Goal: Information Seeking & Learning: Learn about a topic

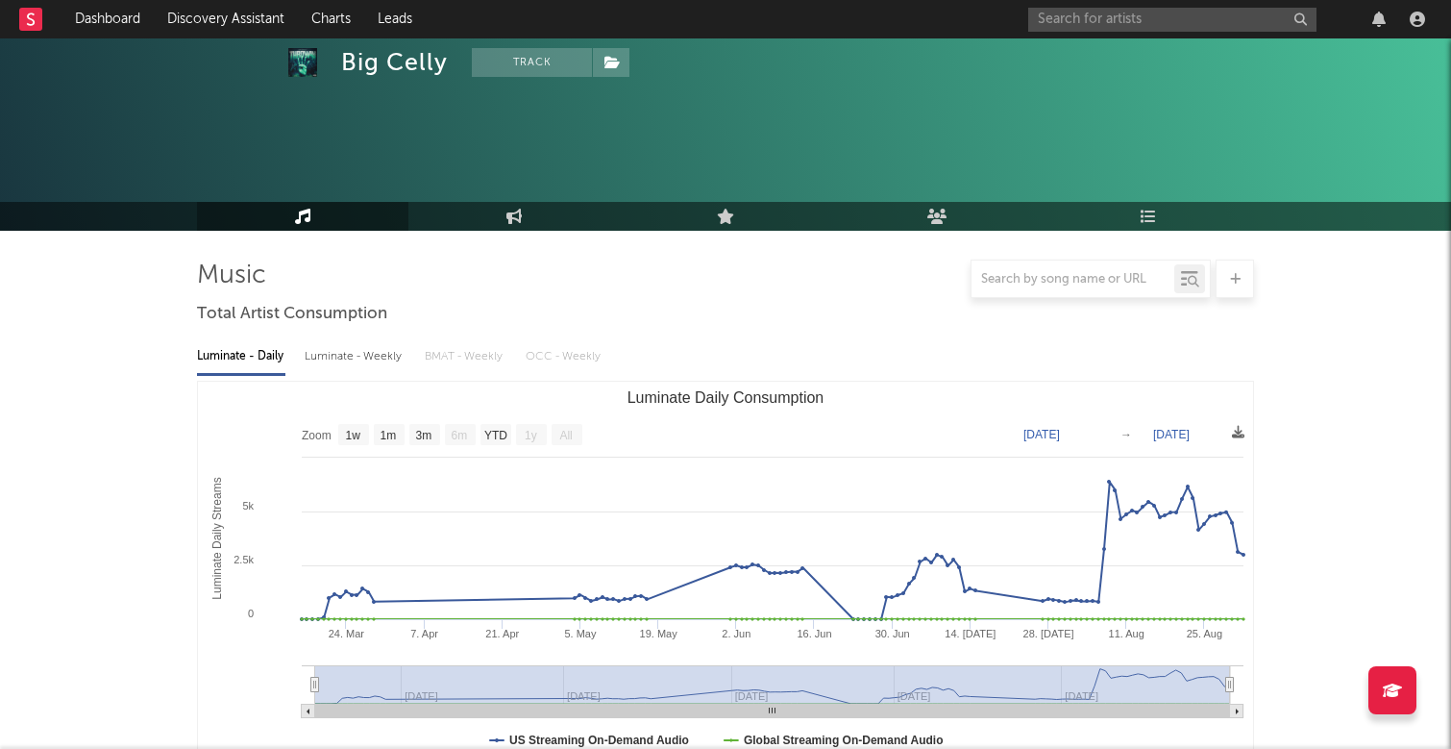
select select "1w"
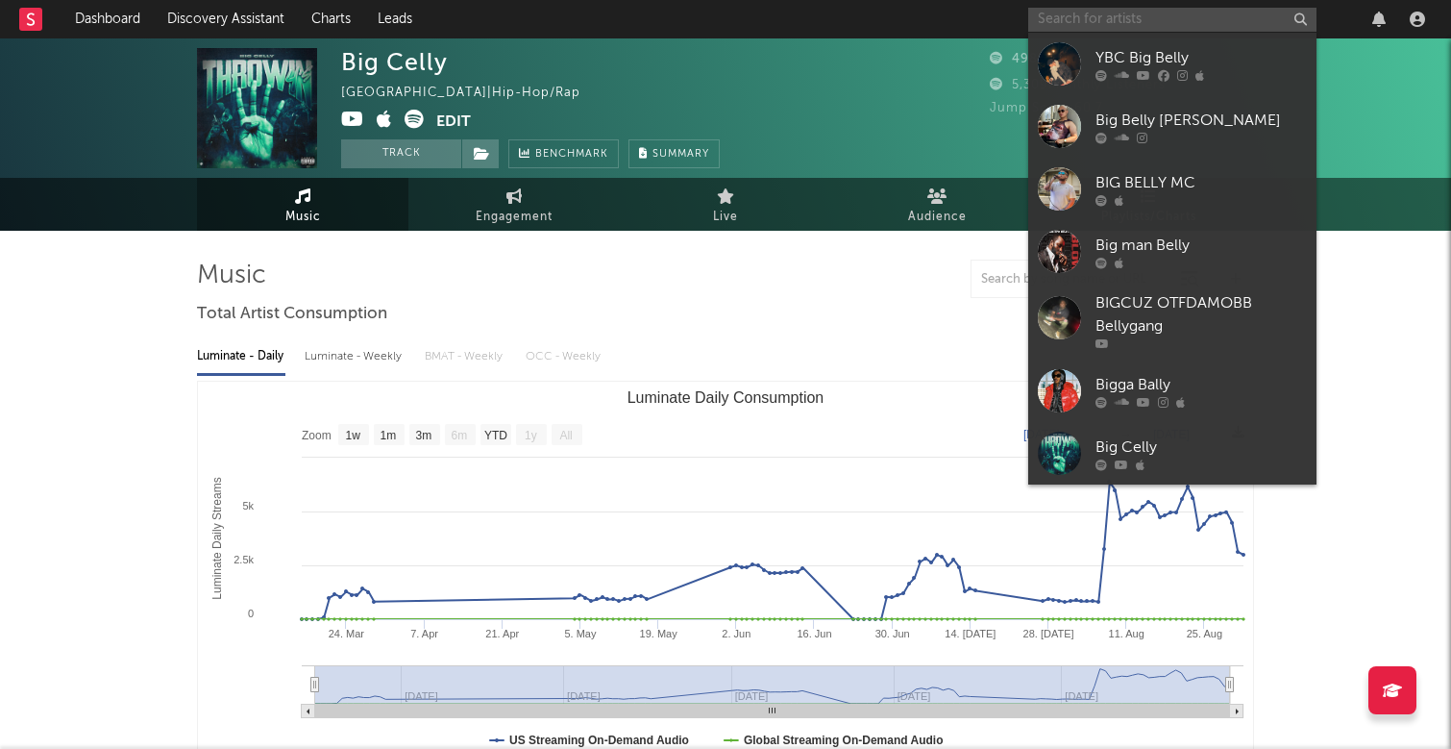
click at [1123, 23] on input "text" at bounding box center [1172, 20] width 288 height 24
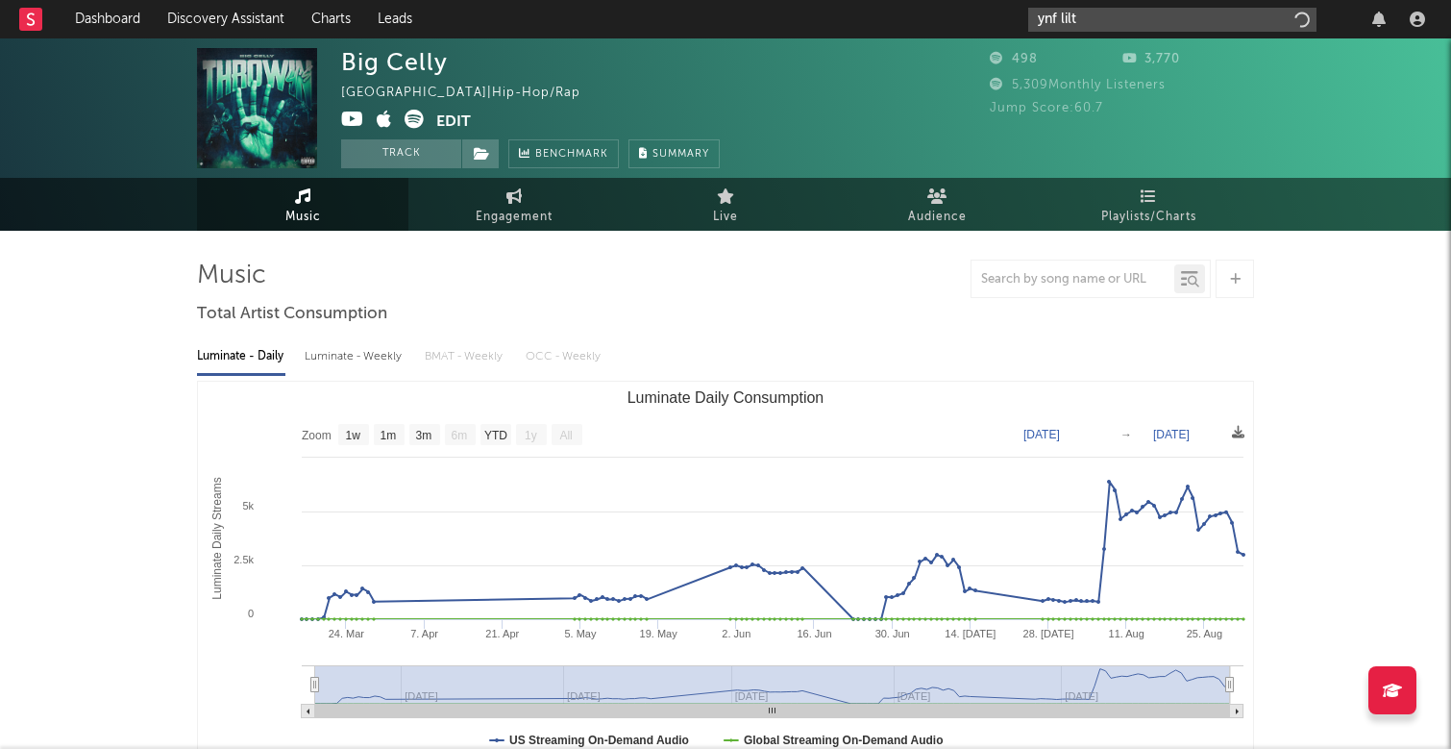
click at [1122, 21] on input "ynf lilt" at bounding box center [1172, 20] width 288 height 24
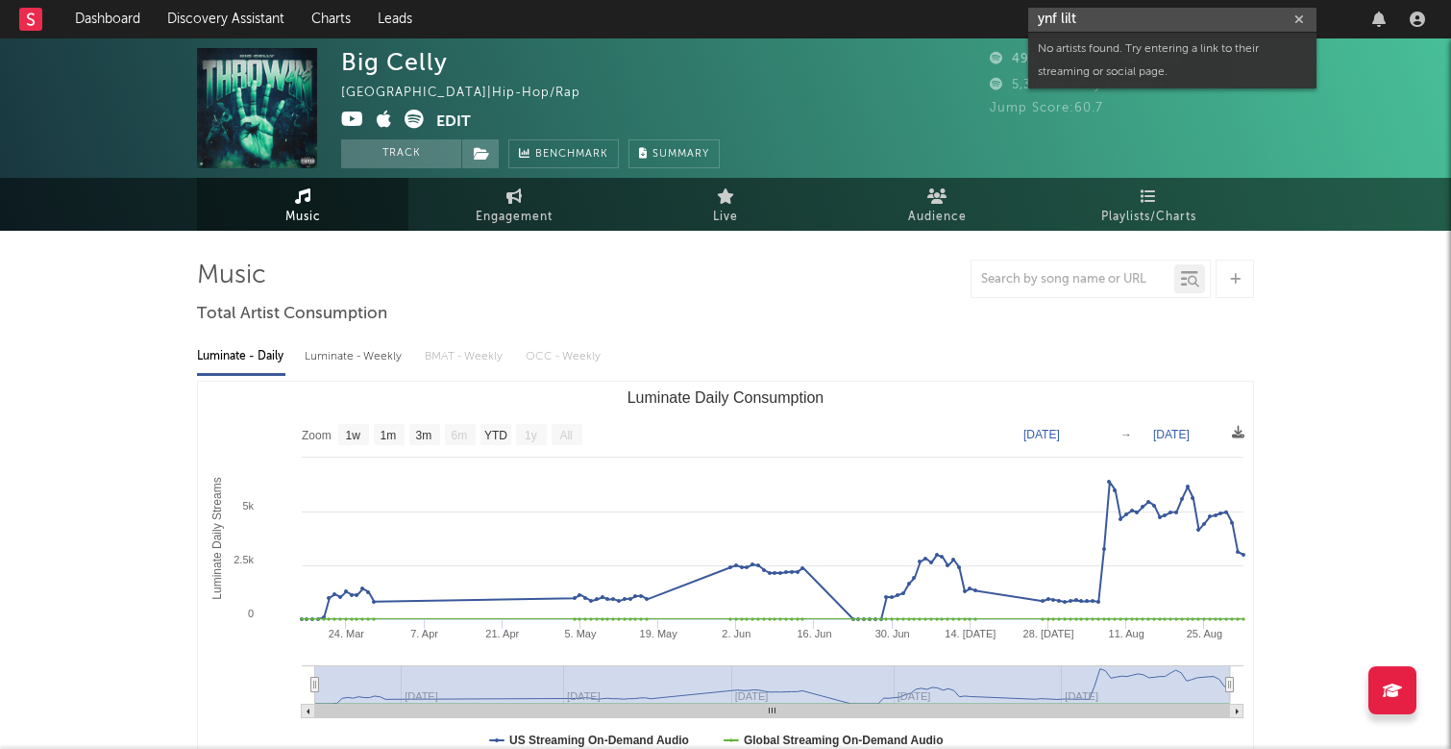
click at [1064, 17] on input "ynf lilt" at bounding box center [1172, 20] width 288 height 24
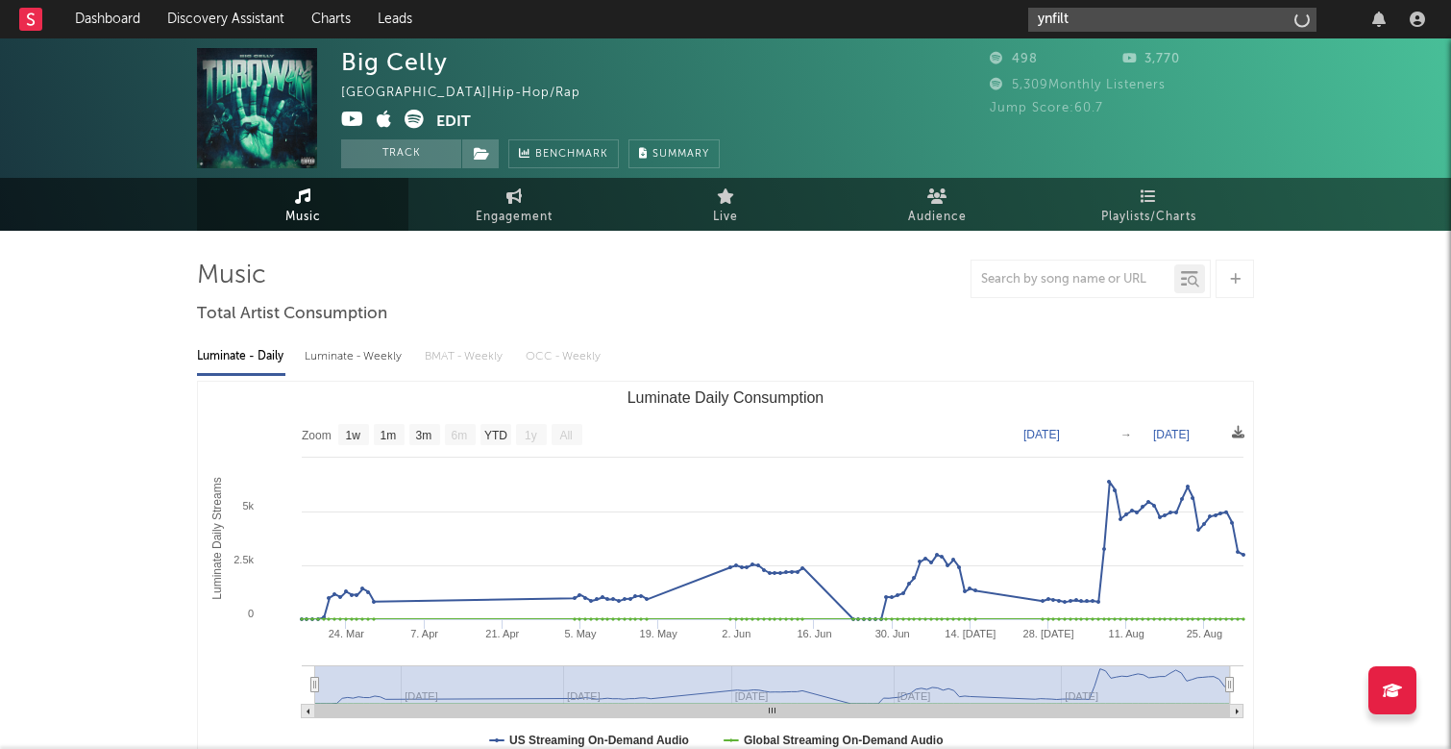
click at [1084, 21] on input "ynfilt" at bounding box center [1172, 20] width 288 height 24
type input "ynf liltee"
click at [1303, 22] on icon "button" at bounding box center [1299, 19] width 10 height 12
click at [1194, 19] on input "text" at bounding box center [1172, 20] width 288 height 24
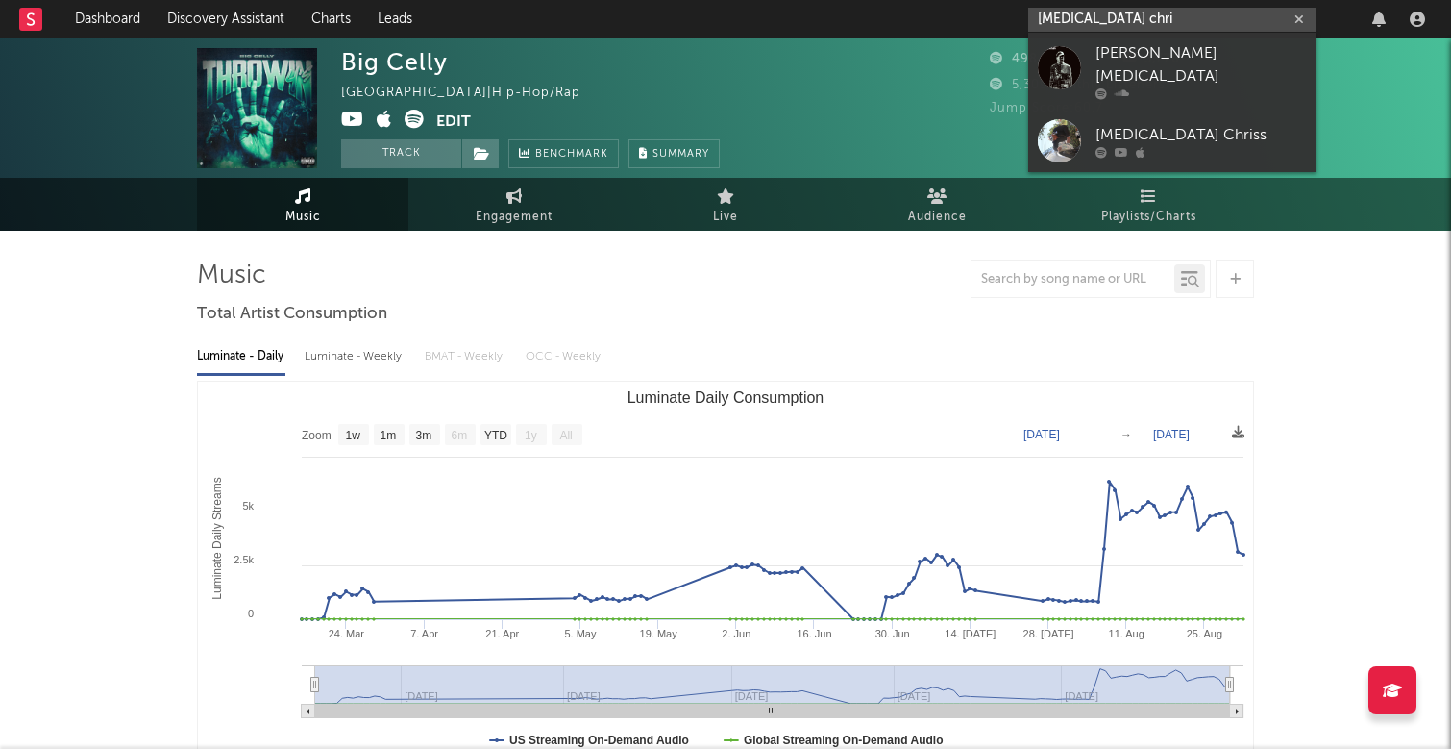
type input "[MEDICAL_DATA] [PERSON_NAME]"
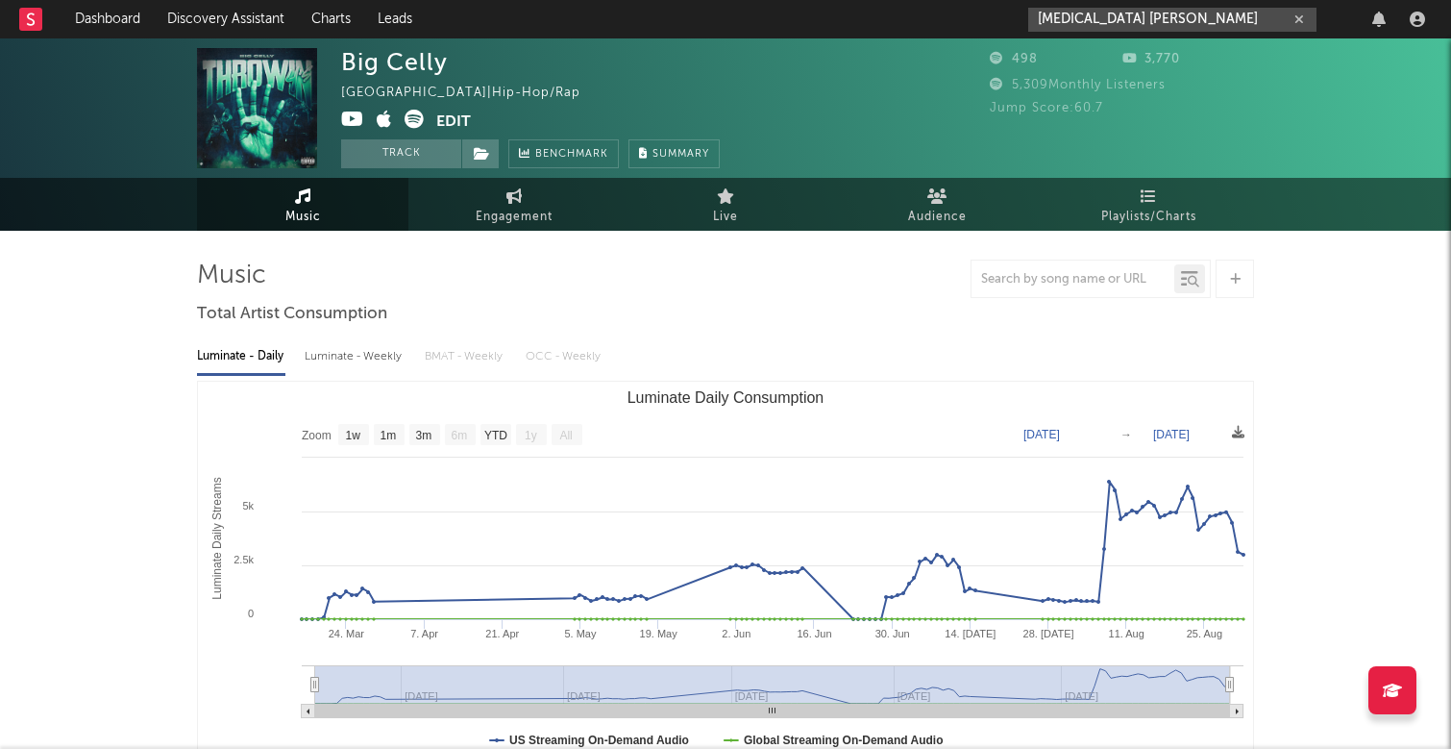
click at [1297, 15] on icon "button" at bounding box center [1299, 19] width 10 height 12
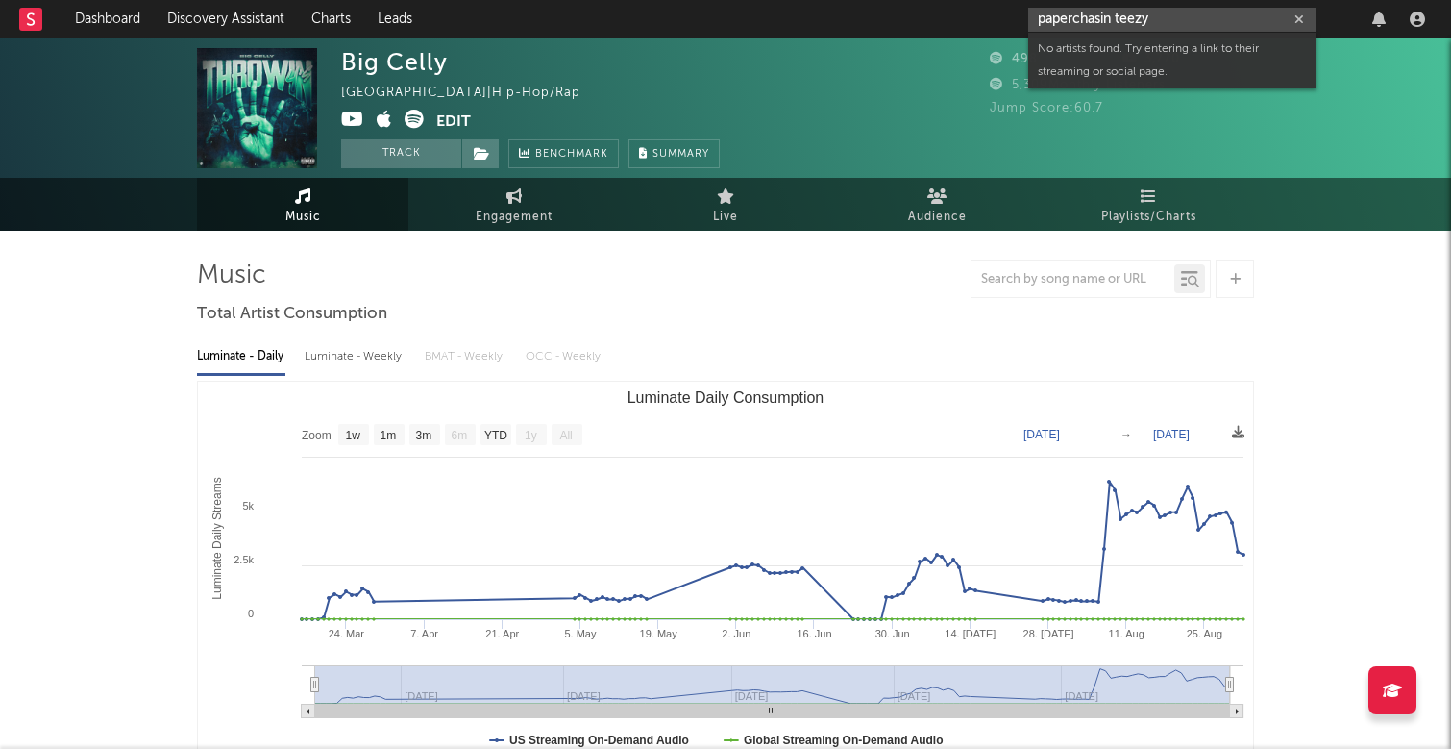
click at [1192, 19] on input "paperchasin teezy" at bounding box center [1172, 20] width 288 height 24
type input "paperchasin teezy"
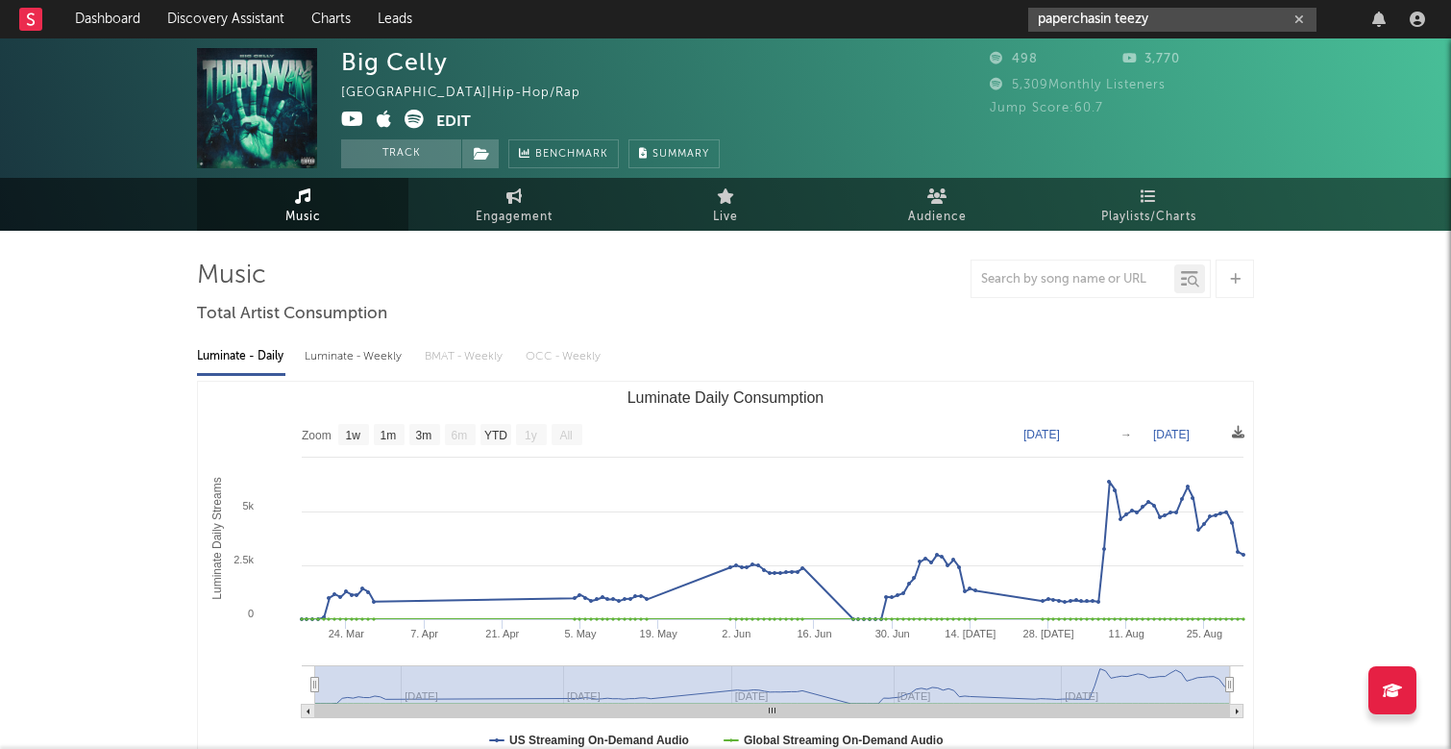
click at [1316, 18] on input "paperchasin teezy" at bounding box center [1172, 20] width 288 height 24
click at [1302, 18] on icon "button" at bounding box center [1299, 19] width 10 height 12
paste input "[URL][DOMAIN_NAME]"
type input "[URL][DOMAIN_NAME]"
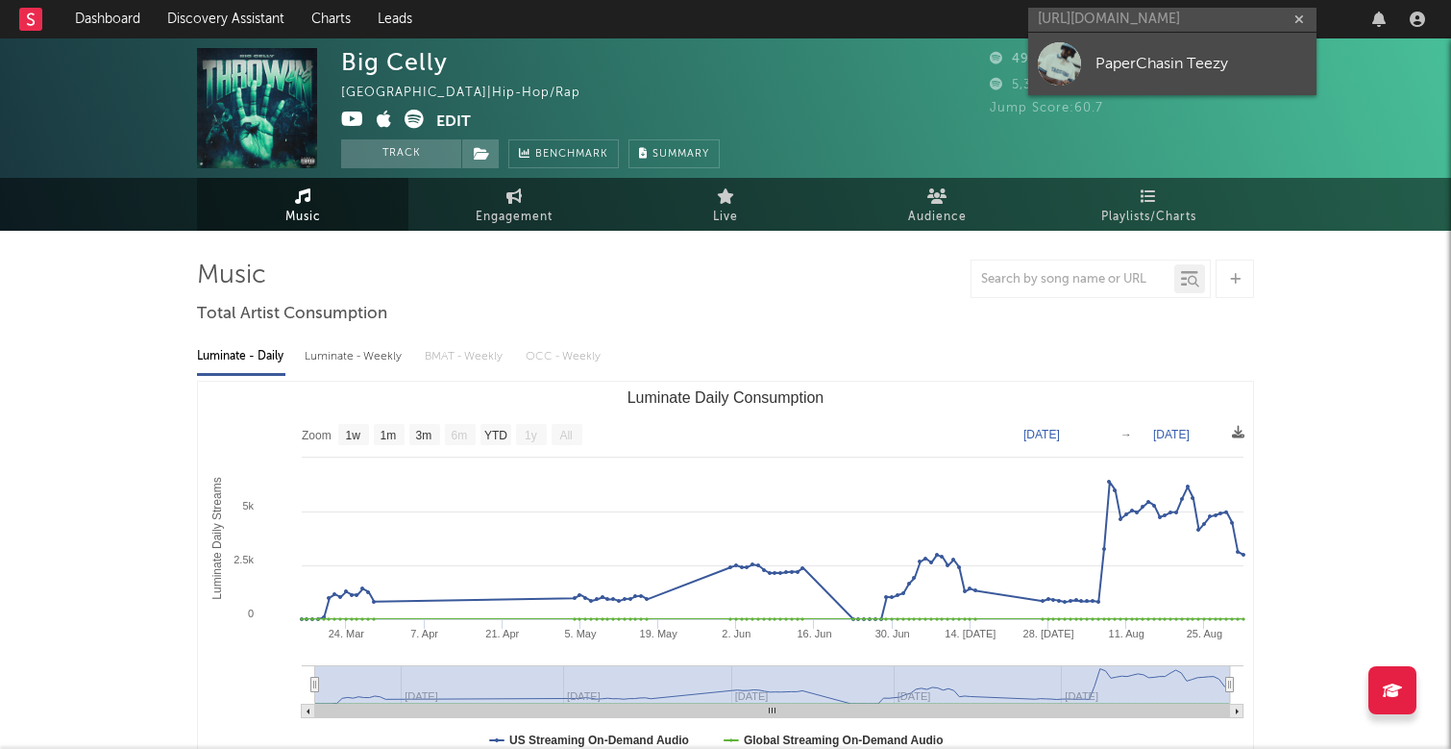
click at [1146, 62] on div "PaperChasin Teezy" at bounding box center [1201, 63] width 211 height 23
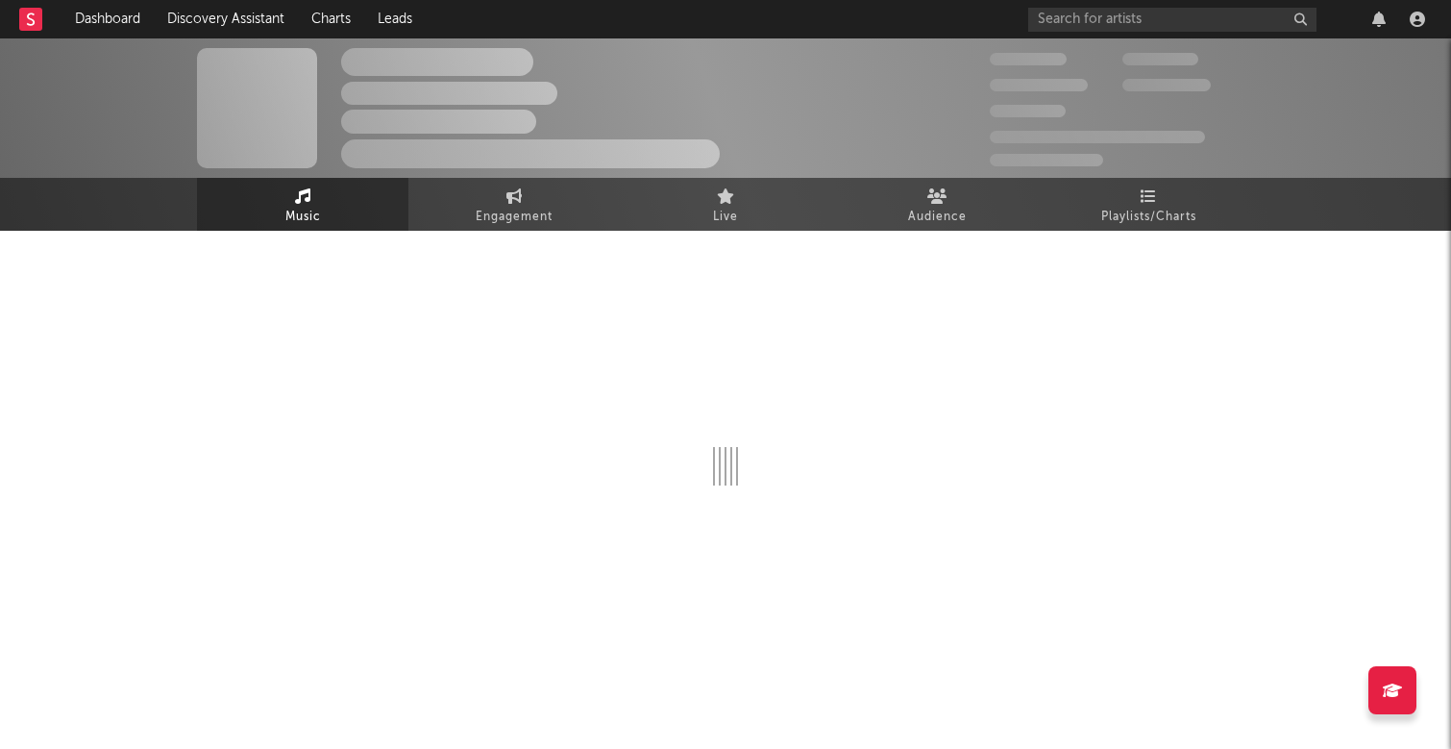
select select "1w"
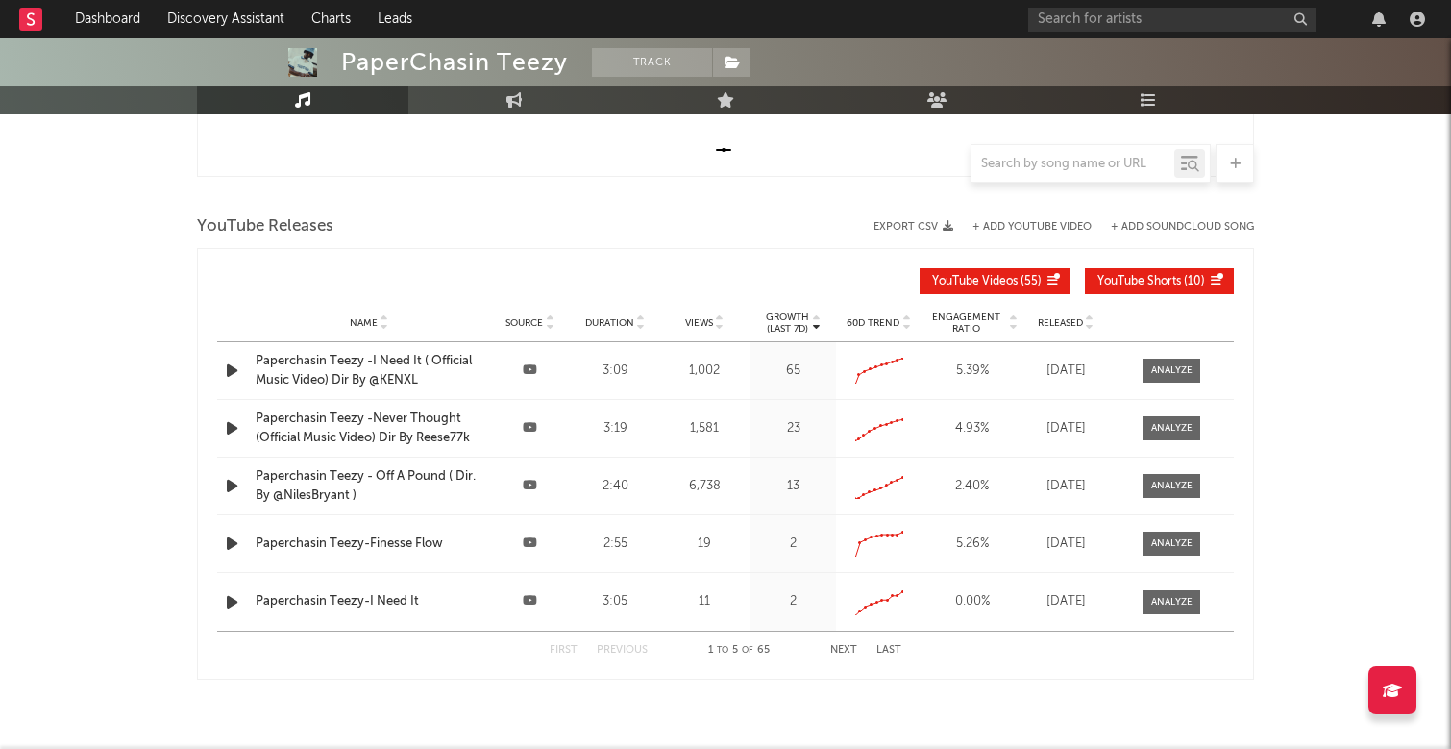
scroll to position [592, 0]
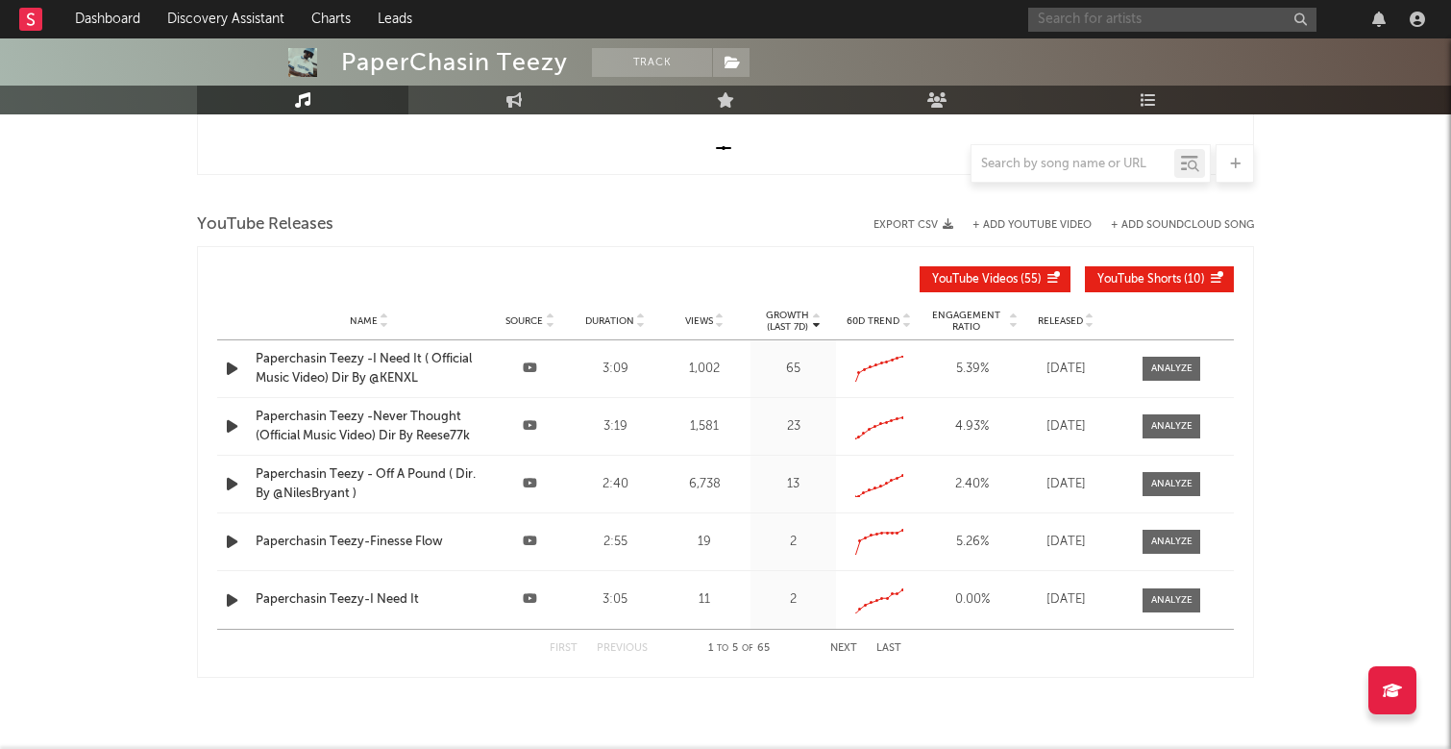
click at [1184, 21] on input "text" at bounding box center [1172, 20] width 288 height 24
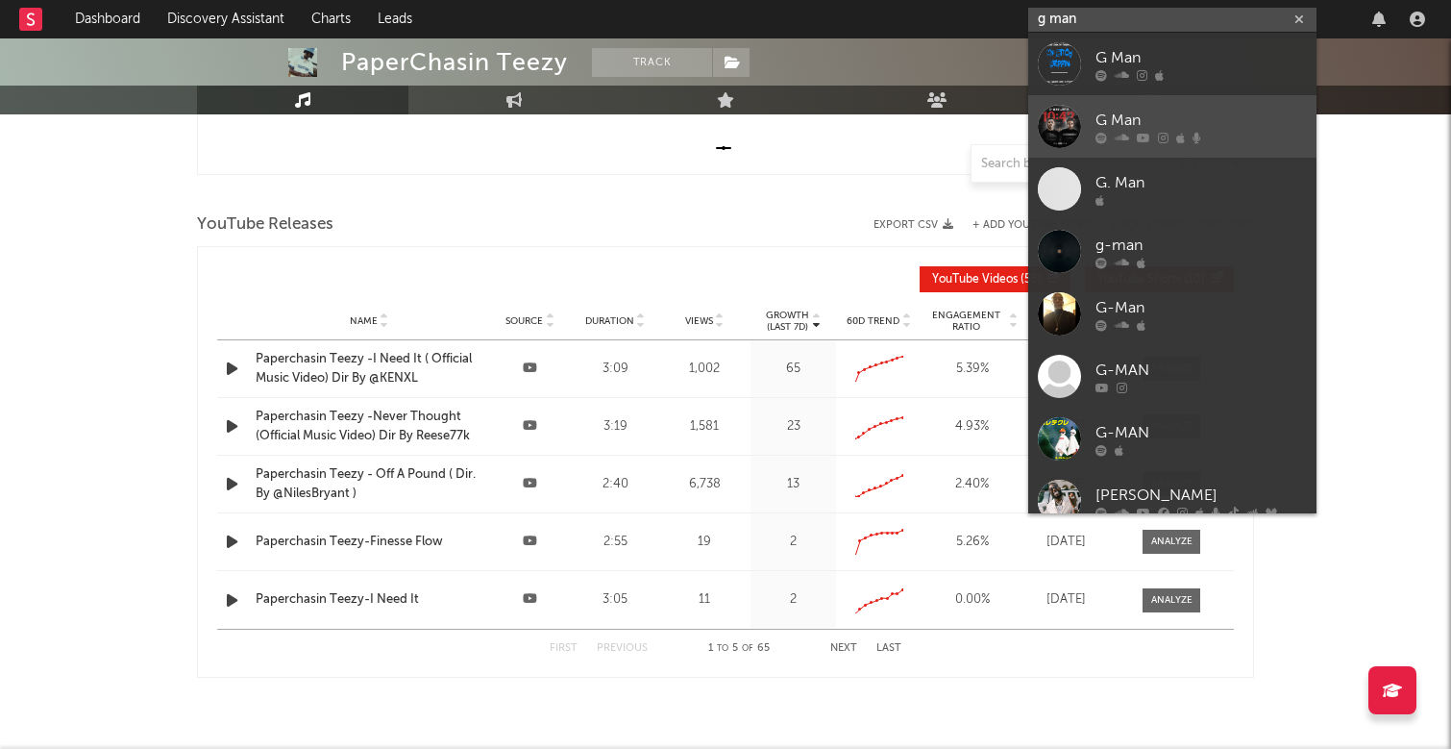
type input "g man"
click at [1174, 118] on div "G Man" at bounding box center [1201, 120] width 211 height 23
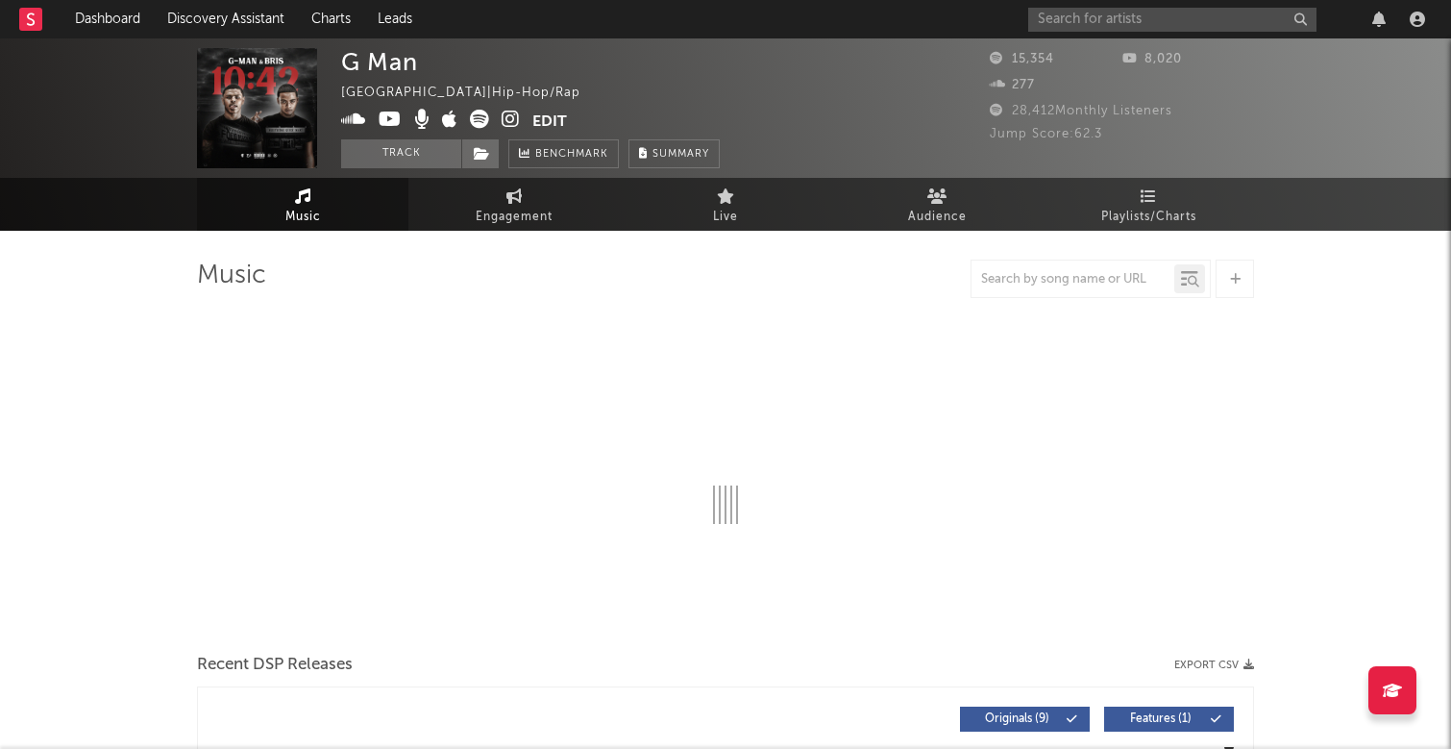
select select "6m"
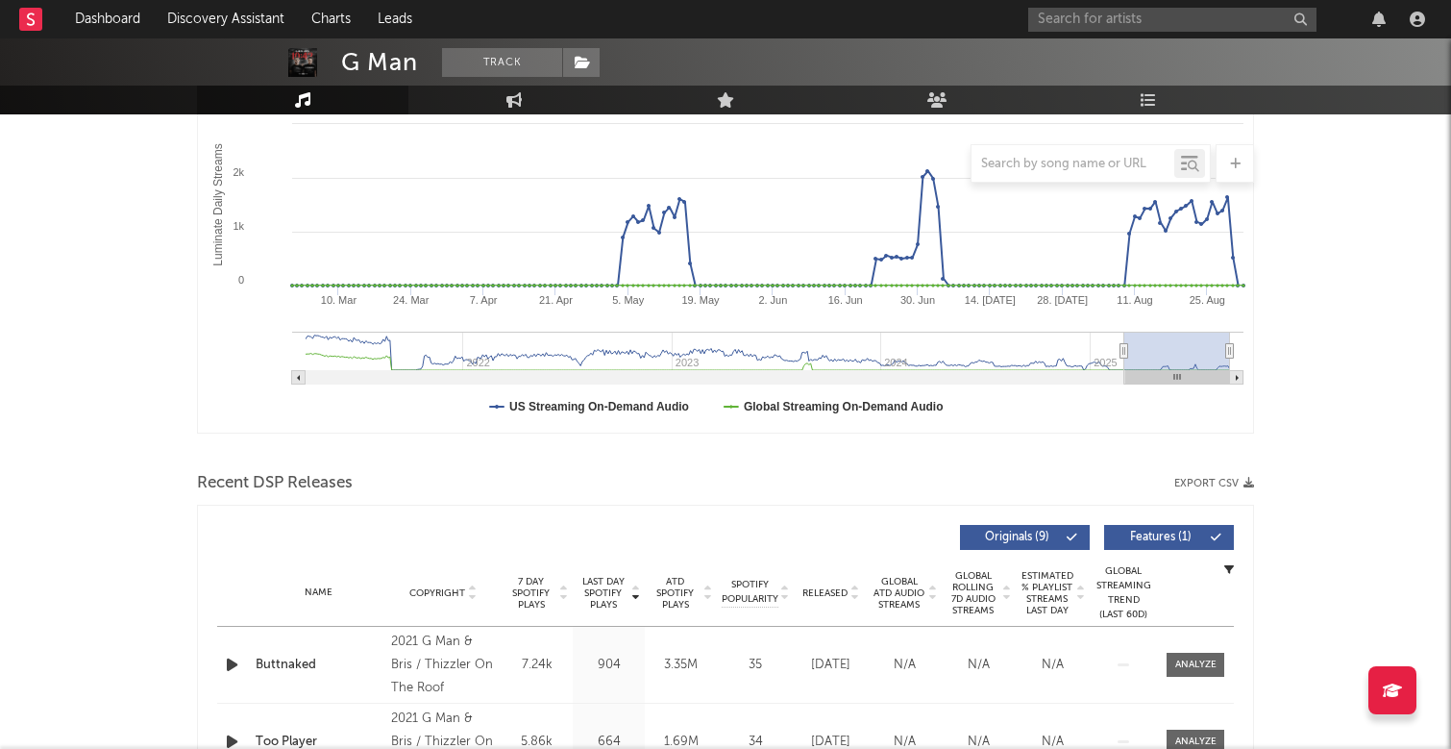
scroll to position [344, 0]
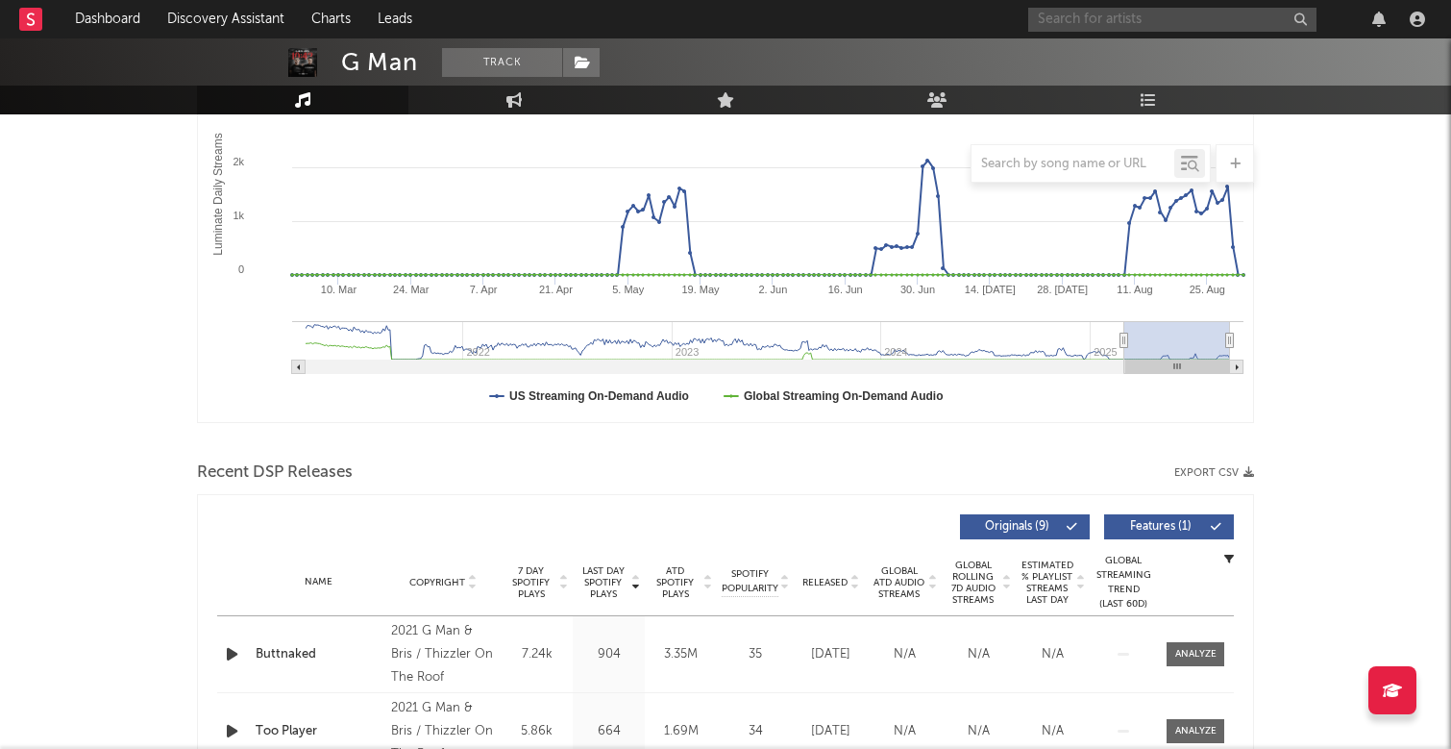
click at [1145, 21] on input "text" at bounding box center [1172, 20] width 288 height 24
type input "turtle89"
click at [1153, 56] on div "Turtle89" at bounding box center [1201, 57] width 211 height 23
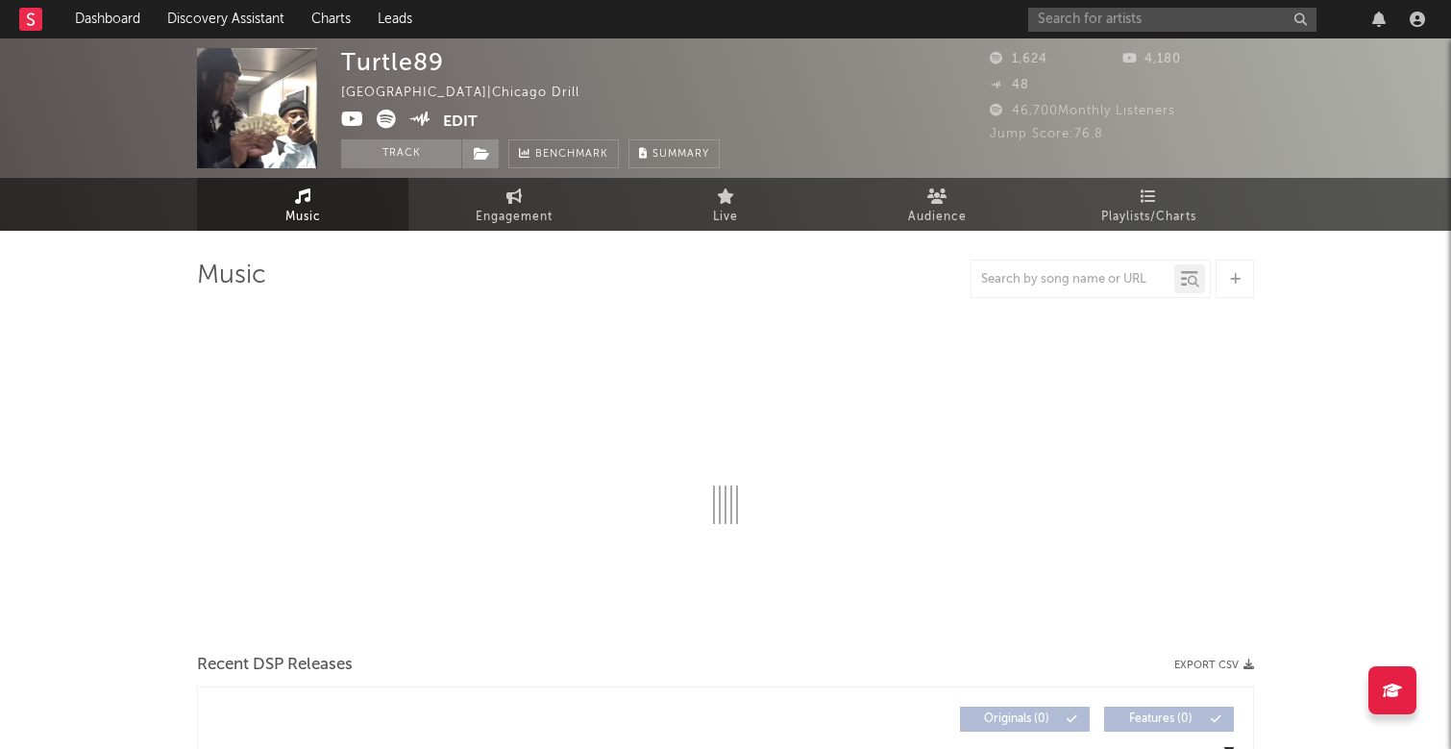
select select "6m"
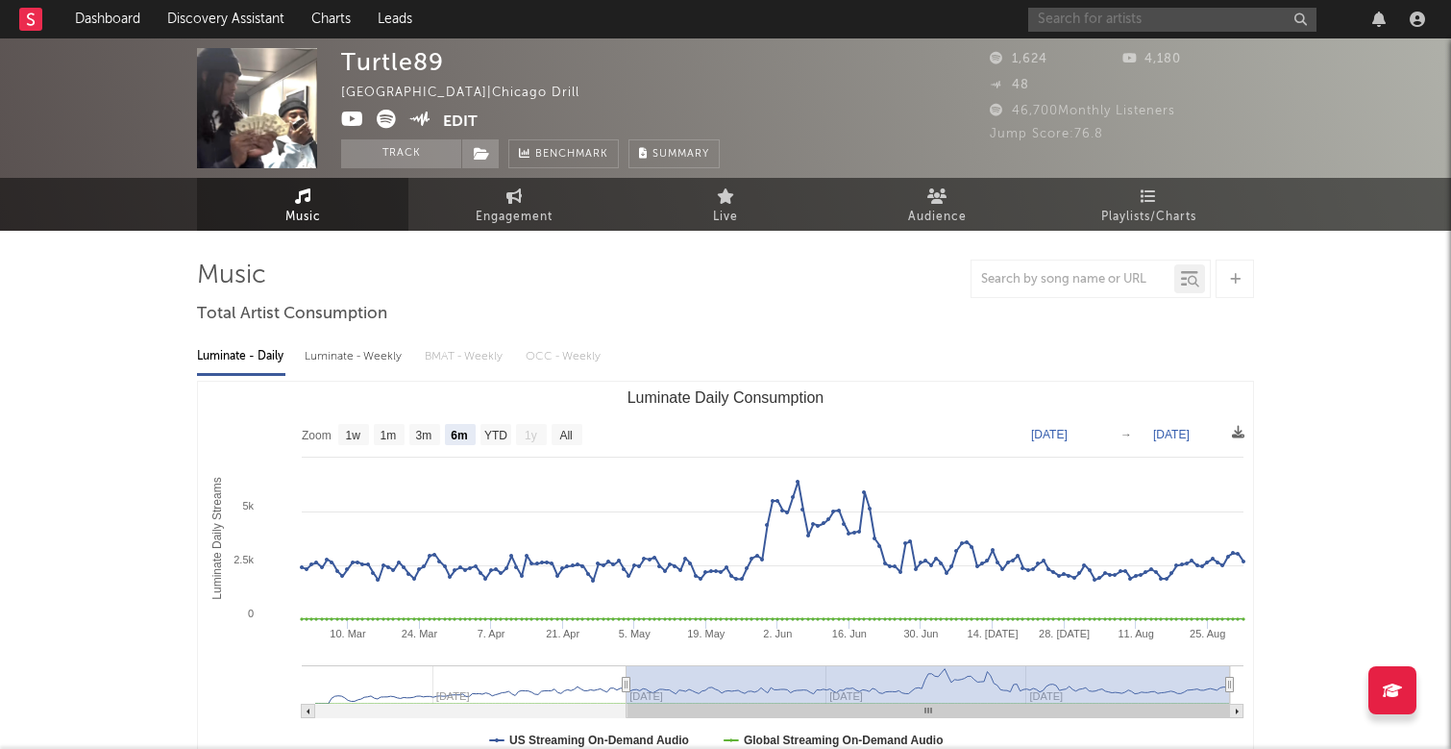
click at [1128, 20] on input "text" at bounding box center [1172, 20] width 288 height 24
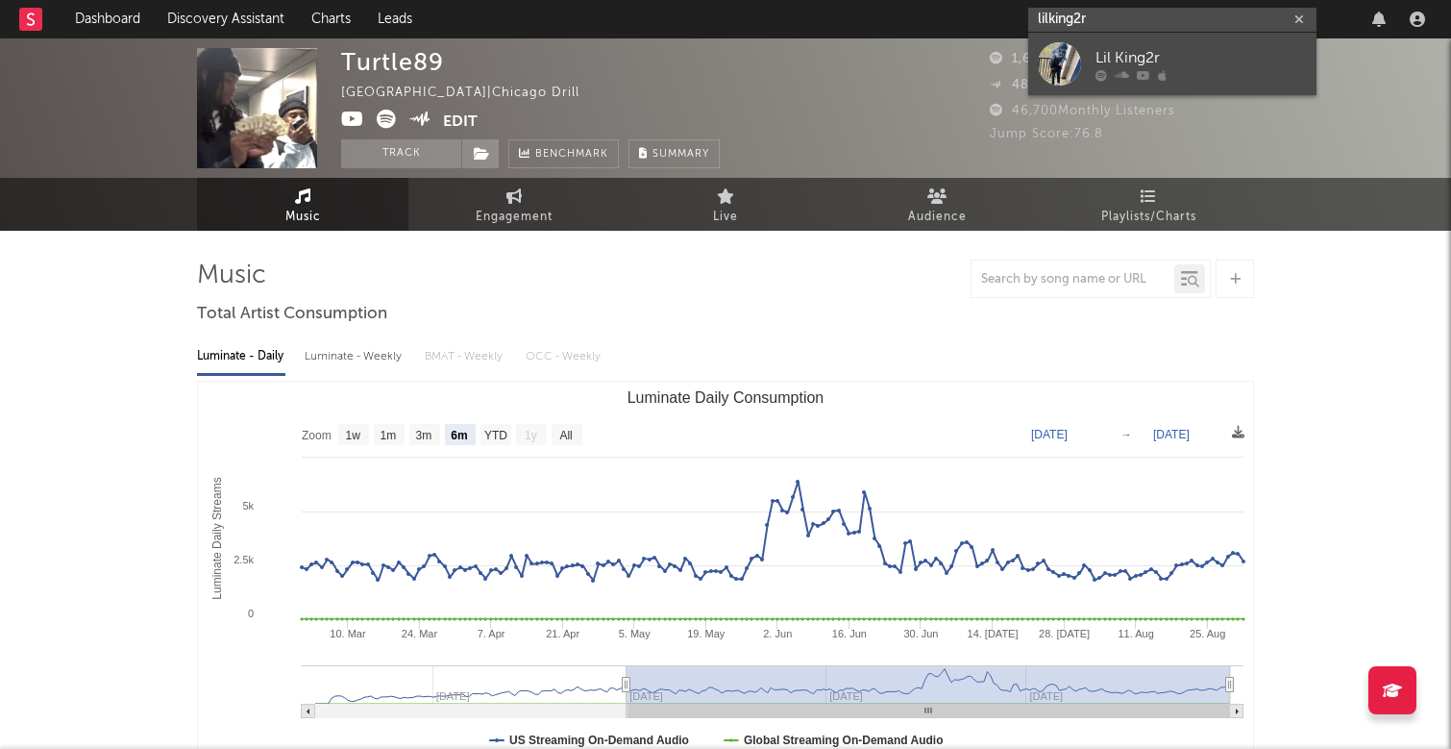
type input "lilking2r"
click at [1190, 50] on div "Lil King2r" at bounding box center [1201, 57] width 211 height 23
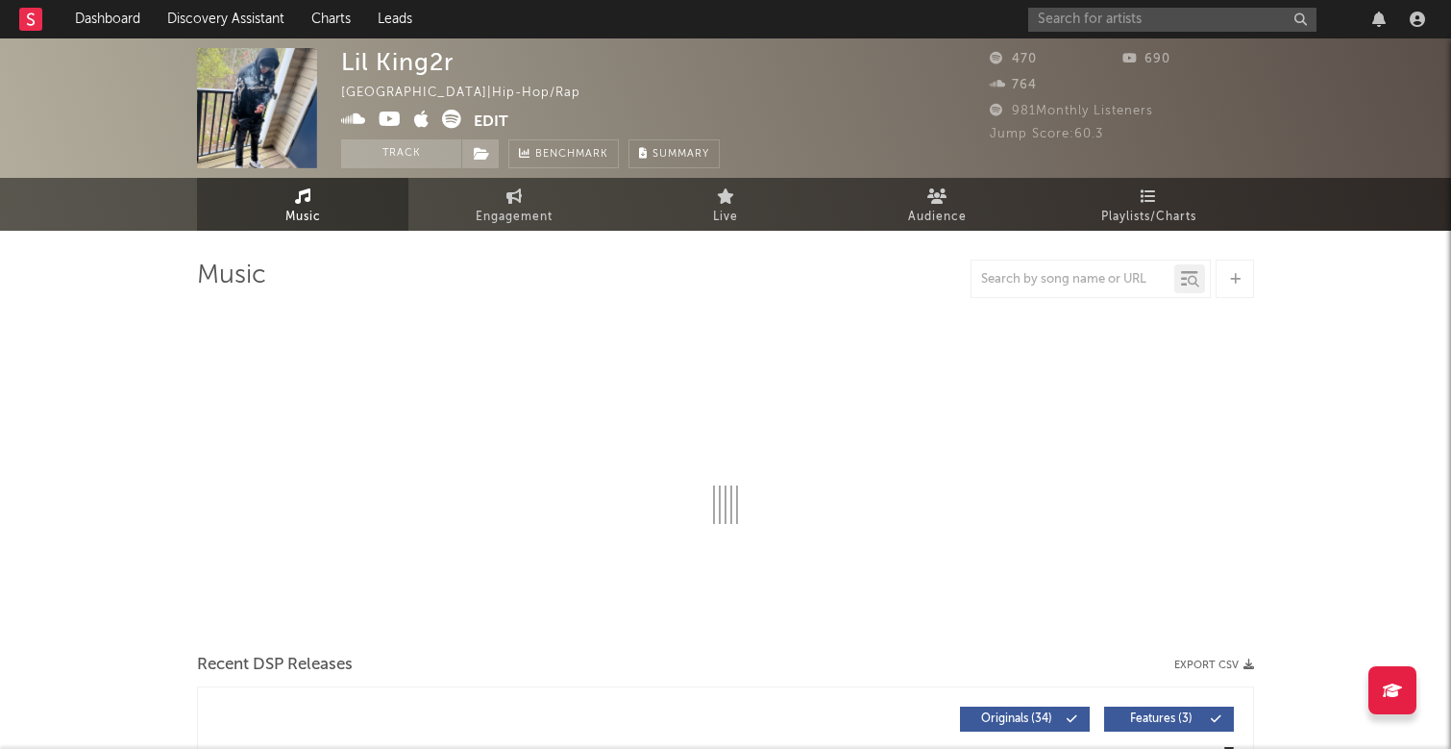
select select "1w"
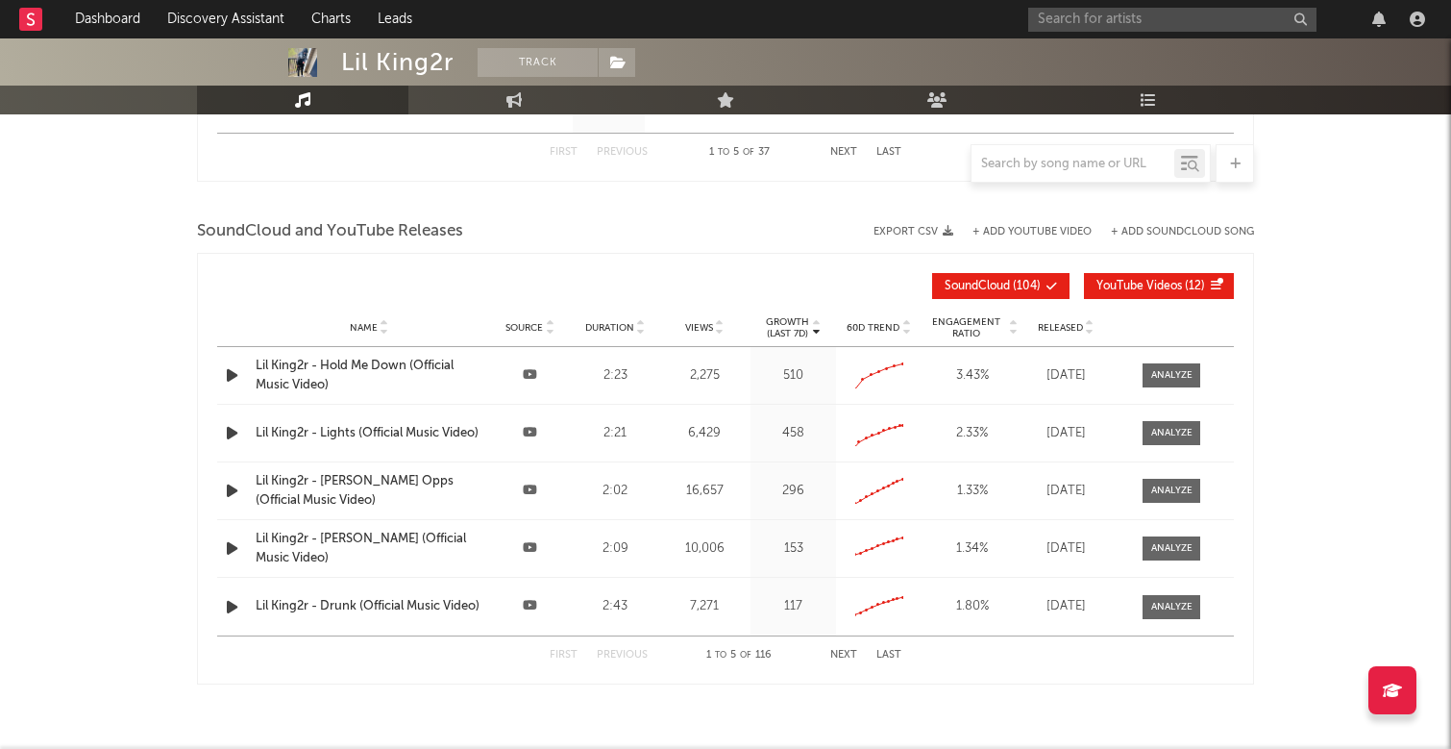
scroll to position [1266, 0]
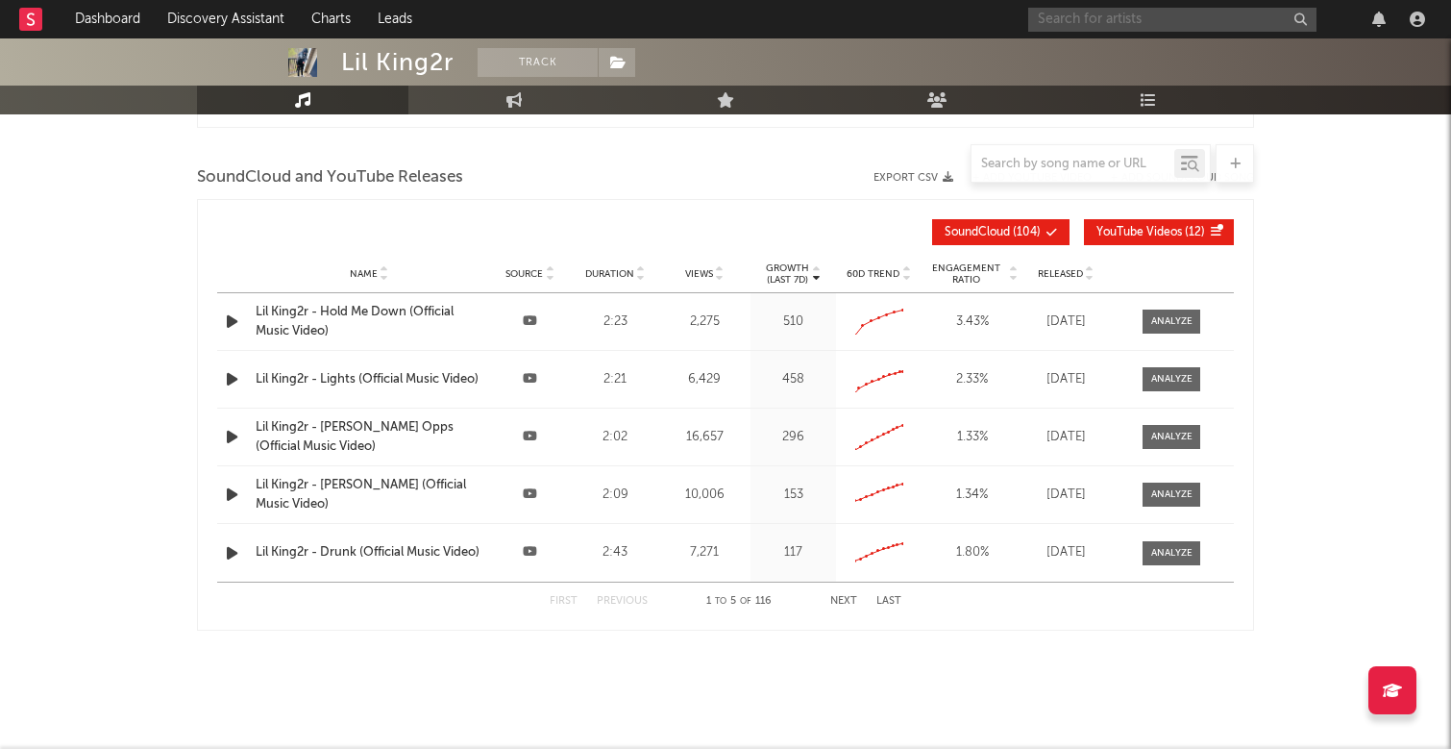
click at [1161, 28] on input "text" at bounding box center [1172, 20] width 288 height 24
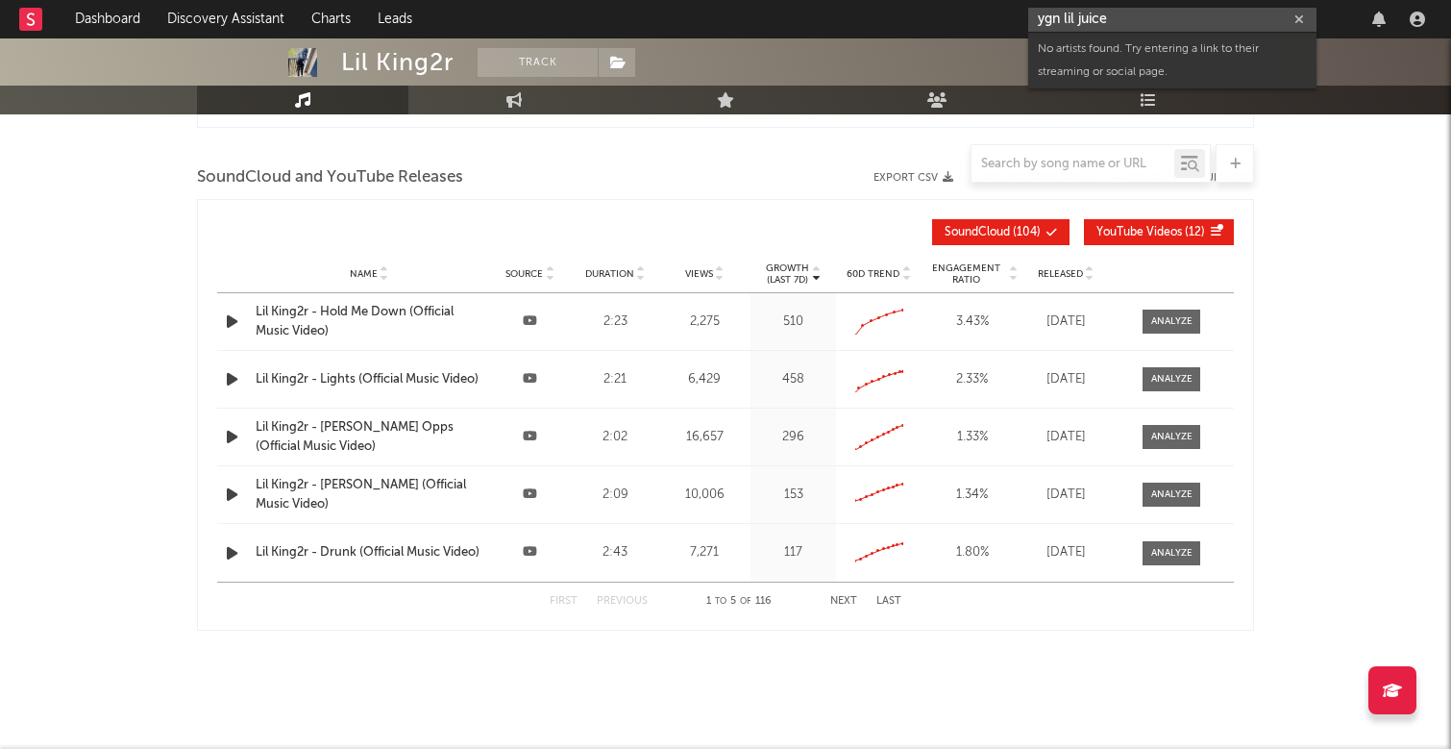
drag, startPoint x: 1064, startPoint y: 15, endPoint x: 978, endPoint y: 8, distance: 85.9
click at [979, 9] on nav "Dashboard Discovery Assistant Charts Leads ygn lil juice" at bounding box center [725, 19] width 1451 height 38
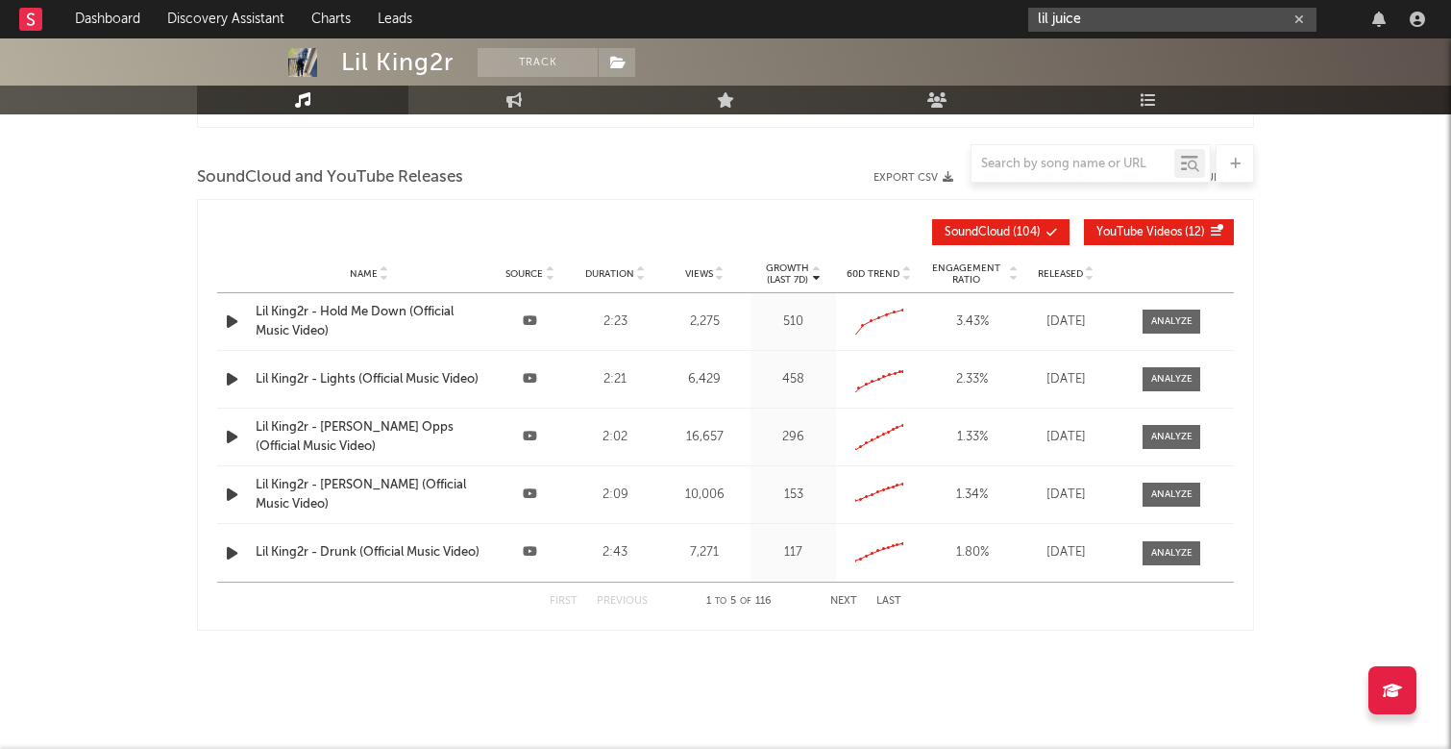
type input "lil juice"
click at [1295, 20] on icon "button" at bounding box center [1299, 19] width 10 height 12
paste input "[URL][DOMAIN_NAME]"
type input "[URL][DOMAIN_NAME]"
click at [1144, 69] on div "YGN Lil Juice" at bounding box center [1201, 63] width 211 height 23
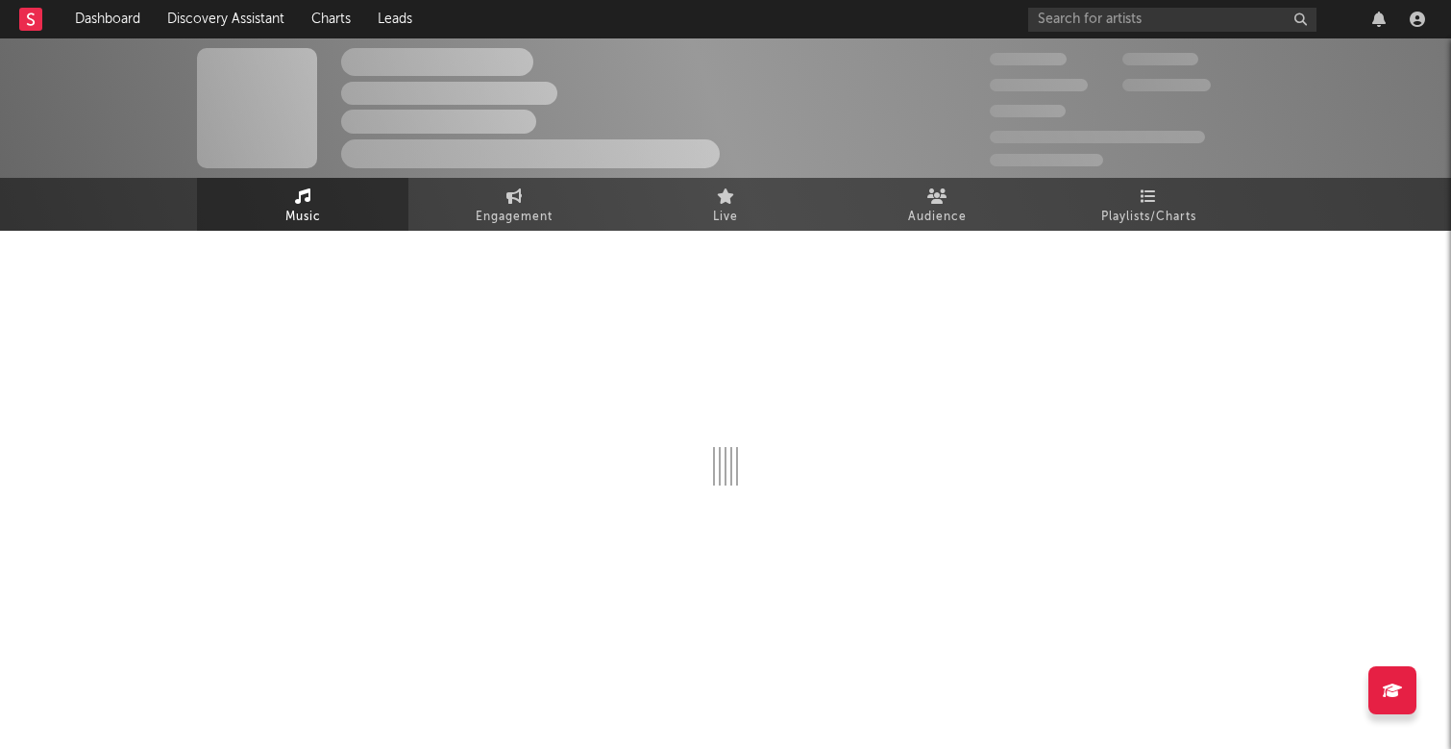
select select "1w"
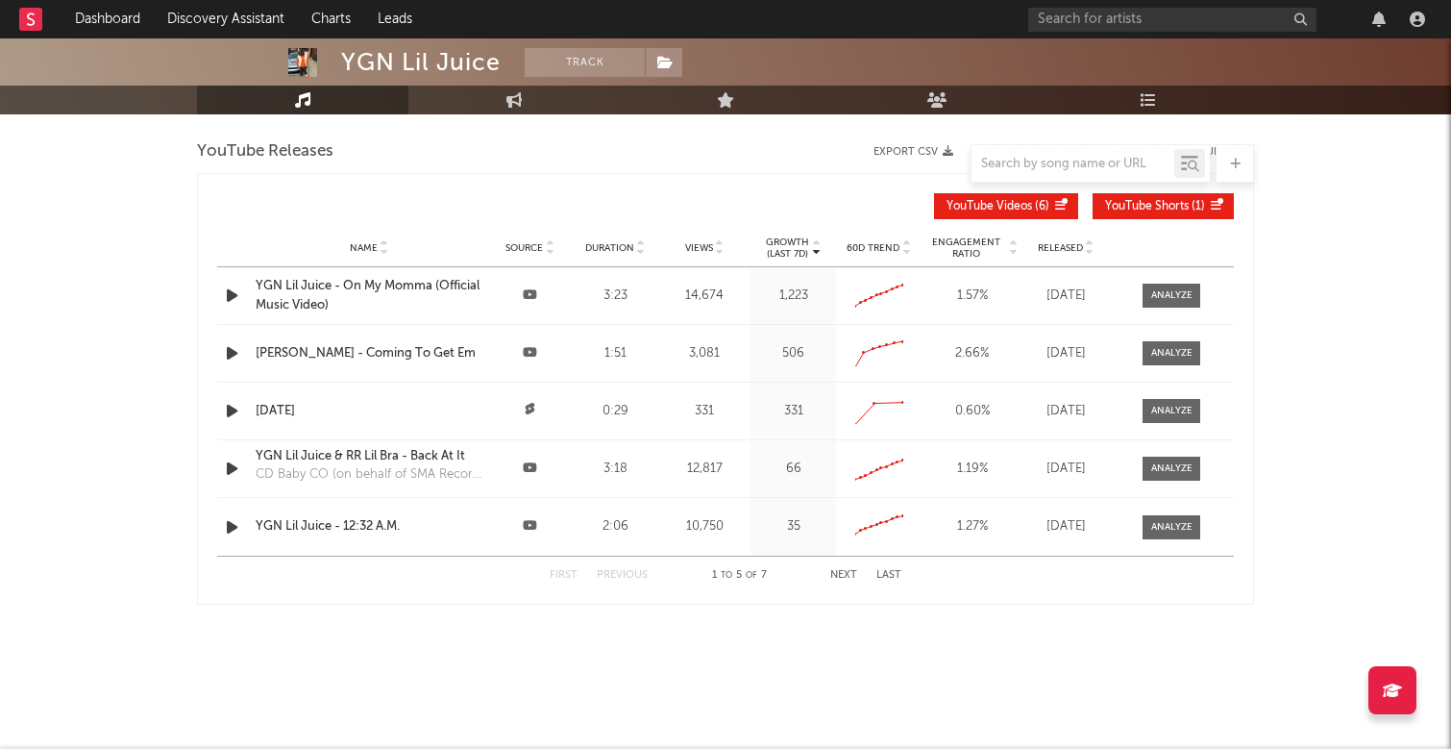
scroll to position [665, 0]
